Goal: Information Seeking & Learning: Learn about a topic

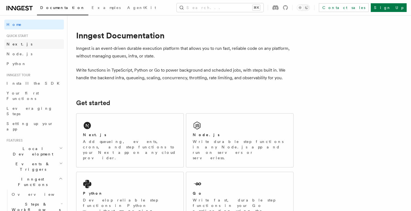
click at [31, 42] on link "Next.js" at bounding box center [33, 44] width 59 height 10
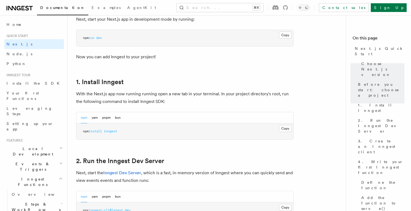
scroll to position [275, 0]
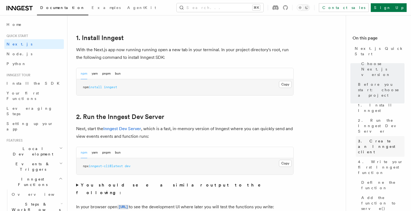
click at [398, 138] on span "3. Create an Inngest client" at bounding box center [381, 146] width 46 height 16
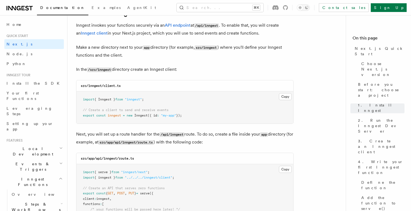
scroll to position [658, 0]
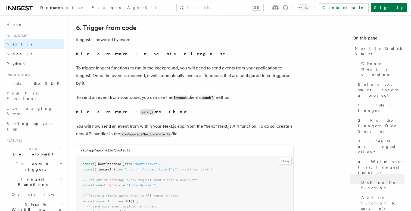
scroll to position [2744, 0]
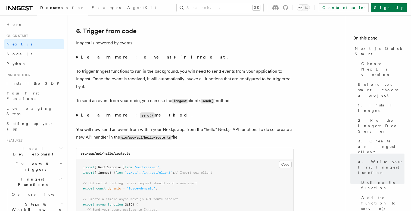
click at [104, 59] on strong "Learn more: events in Inngest." at bounding box center [155, 56] width 149 height 5
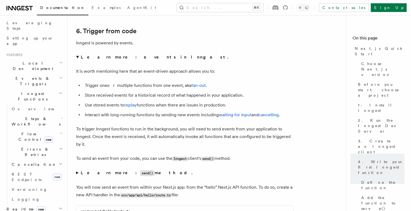
scroll to position [98, 0]
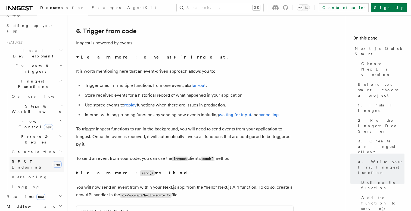
click at [27, 156] on link "REST Endpoints new" at bounding box center [37, 163] width 54 height 15
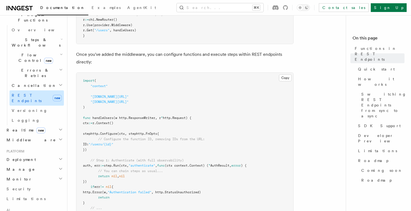
scroll to position [170, 0]
